Goal: Task Accomplishment & Management: Use online tool/utility

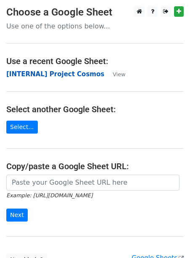
click at [91, 77] on strong "[INTERNAL] Project Cosmos" at bounding box center [55, 74] width 98 height 8
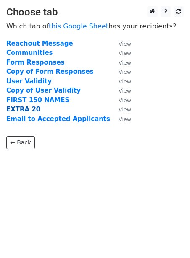
click at [26, 110] on strong "EXTRA 20" at bounding box center [23, 110] width 34 height 8
click at [25, 110] on strong "EXTRA 20" at bounding box center [23, 110] width 34 height 8
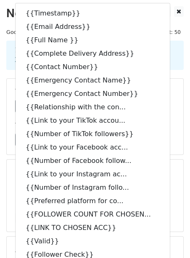
click at [181, 96] on div "Variables Copy/paste... {{Timestamp}} {{Email Address}} {{Full Name }} {{Comple…" at bounding box center [95, 117] width 176 height 76
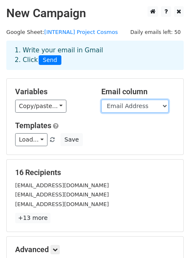
click at [129, 103] on select "Timestamp Email Address Full Name Complete Delivery Address Contact Number Emer…" at bounding box center [134, 106] width 67 height 13
click at [101, 100] on select "Timestamp Email Address Full Name Complete Delivery Address Contact Number Emer…" at bounding box center [134, 106] width 67 height 13
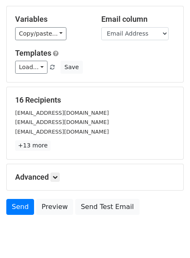
scroll to position [101, 0]
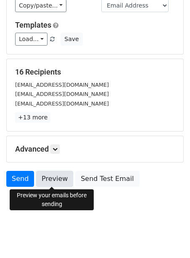
click at [57, 182] on link "Preview" at bounding box center [54, 179] width 37 height 16
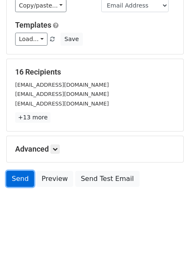
click at [15, 177] on link "Send" at bounding box center [20, 179] width 28 height 16
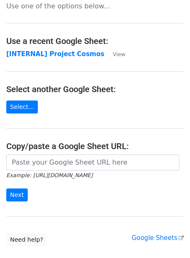
scroll to position [76, 0]
